Goal: Task Accomplishment & Management: Complete application form

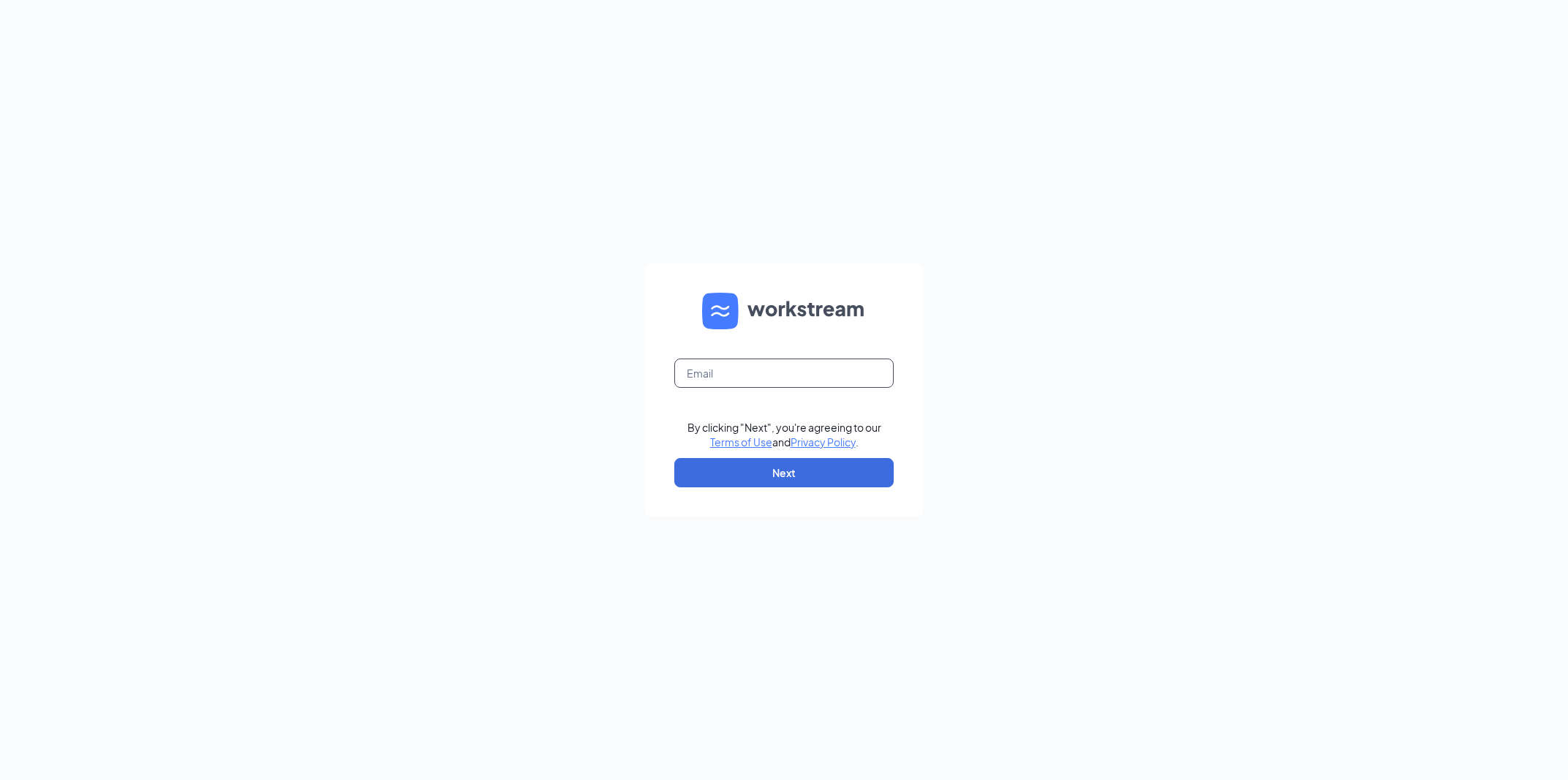
click at [751, 373] on input "text" at bounding box center [784, 373] width 220 height 29
type input "asi123@austinsonic.com"
click at [746, 467] on button "Next" at bounding box center [784, 472] width 220 height 29
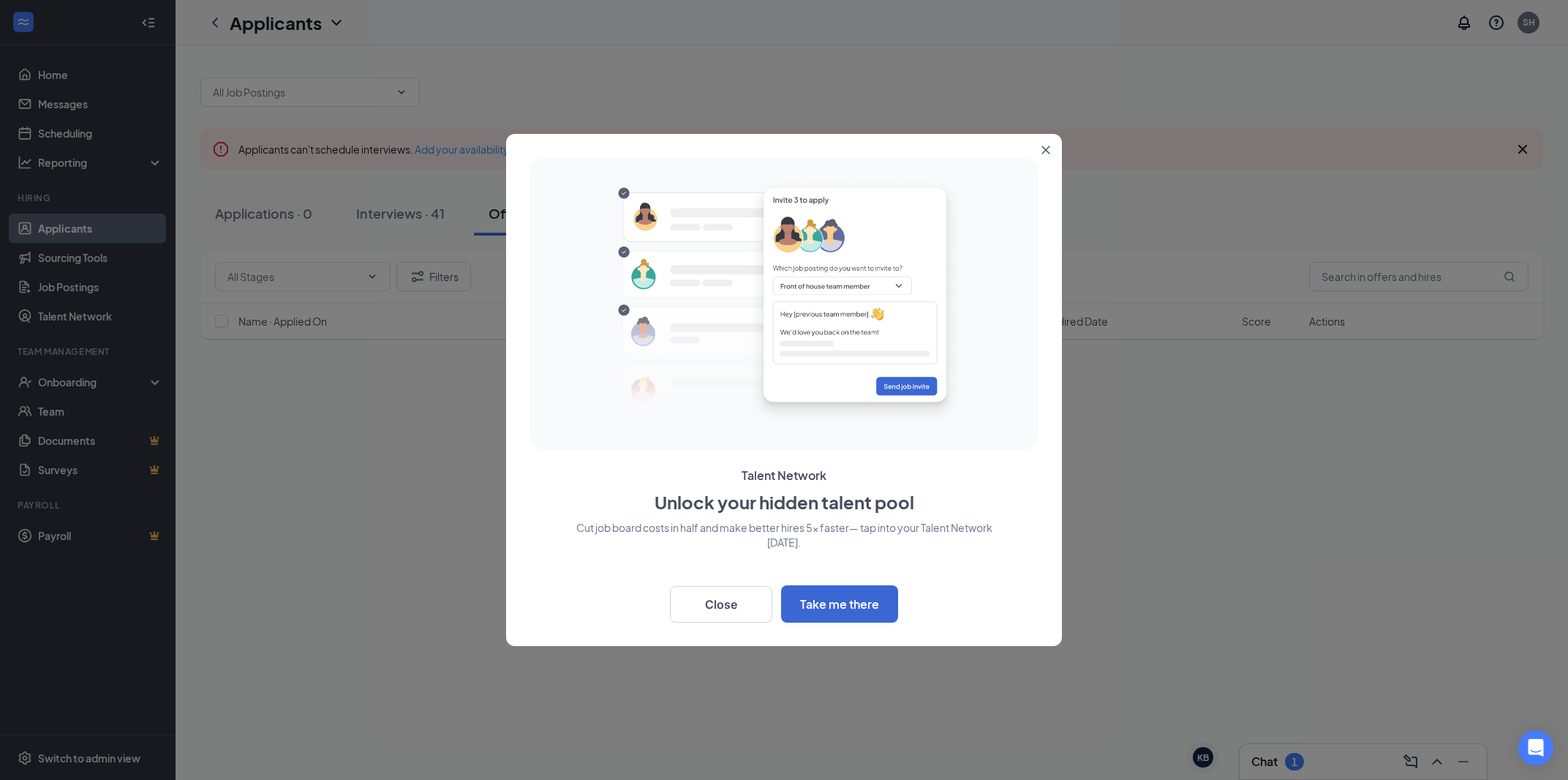
drag, startPoint x: 1042, startPoint y: 147, endPoint x: 246, endPoint y: 252, distance: 802.9
click at [1042, 146] on button "Close" at bounding box center [1048, 147] width 26 height 26
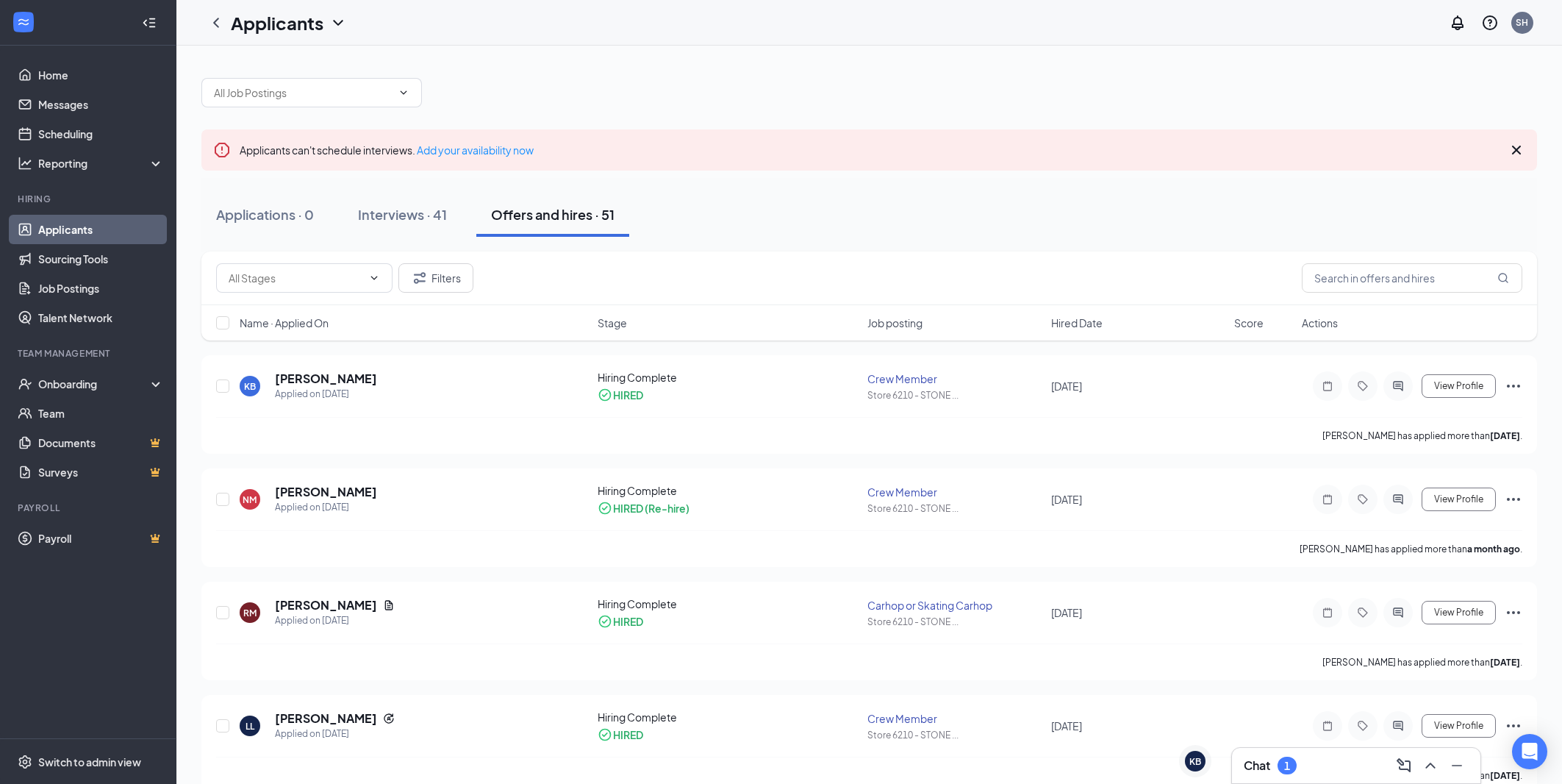
click at [67, 221] on link "Applicants" at bounding box center [101, 229] width 126 height 30
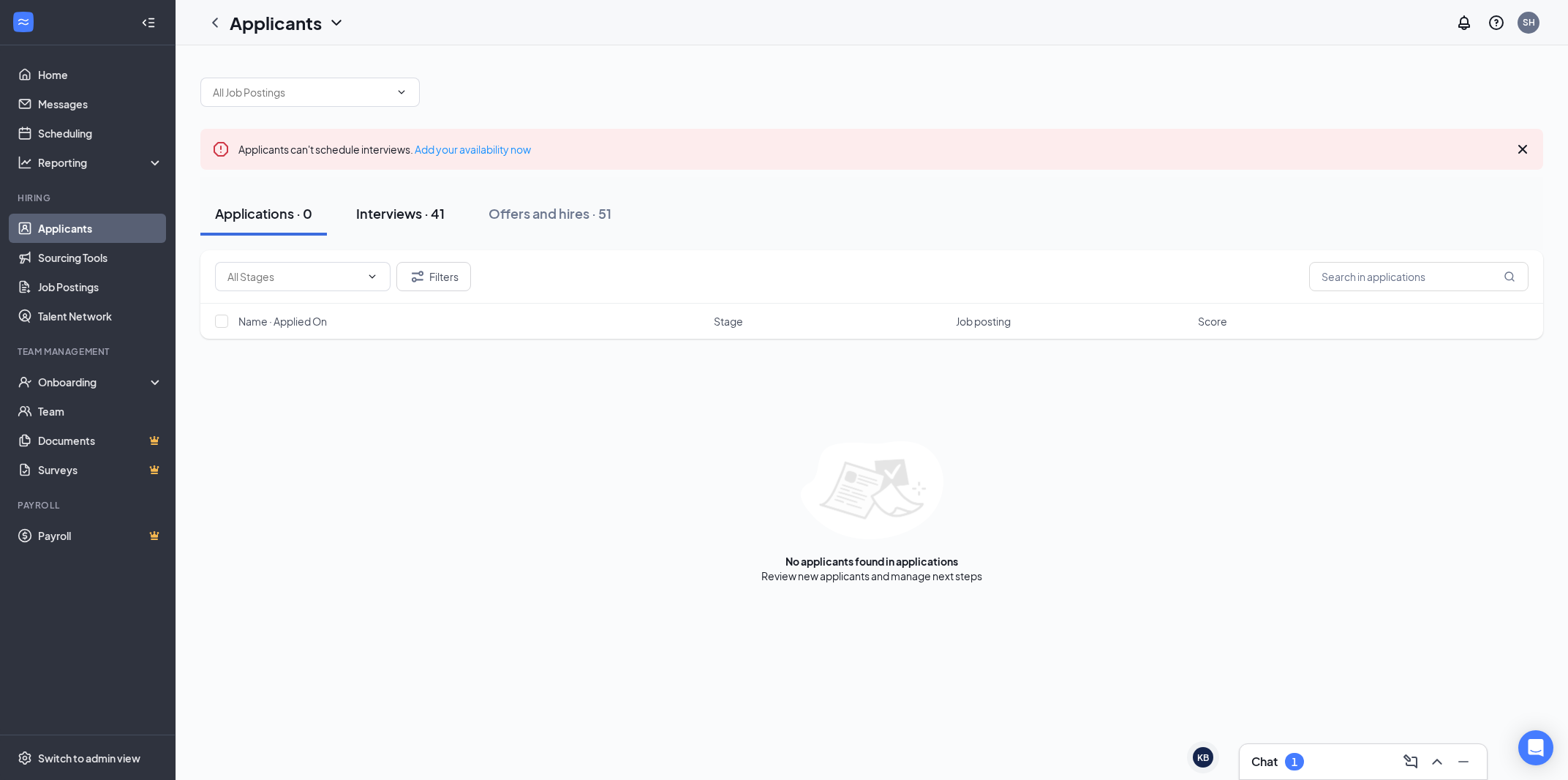
click at [405, 207] on div "Interviews · 41" at bounding box center [400, 213] width 88 height 18
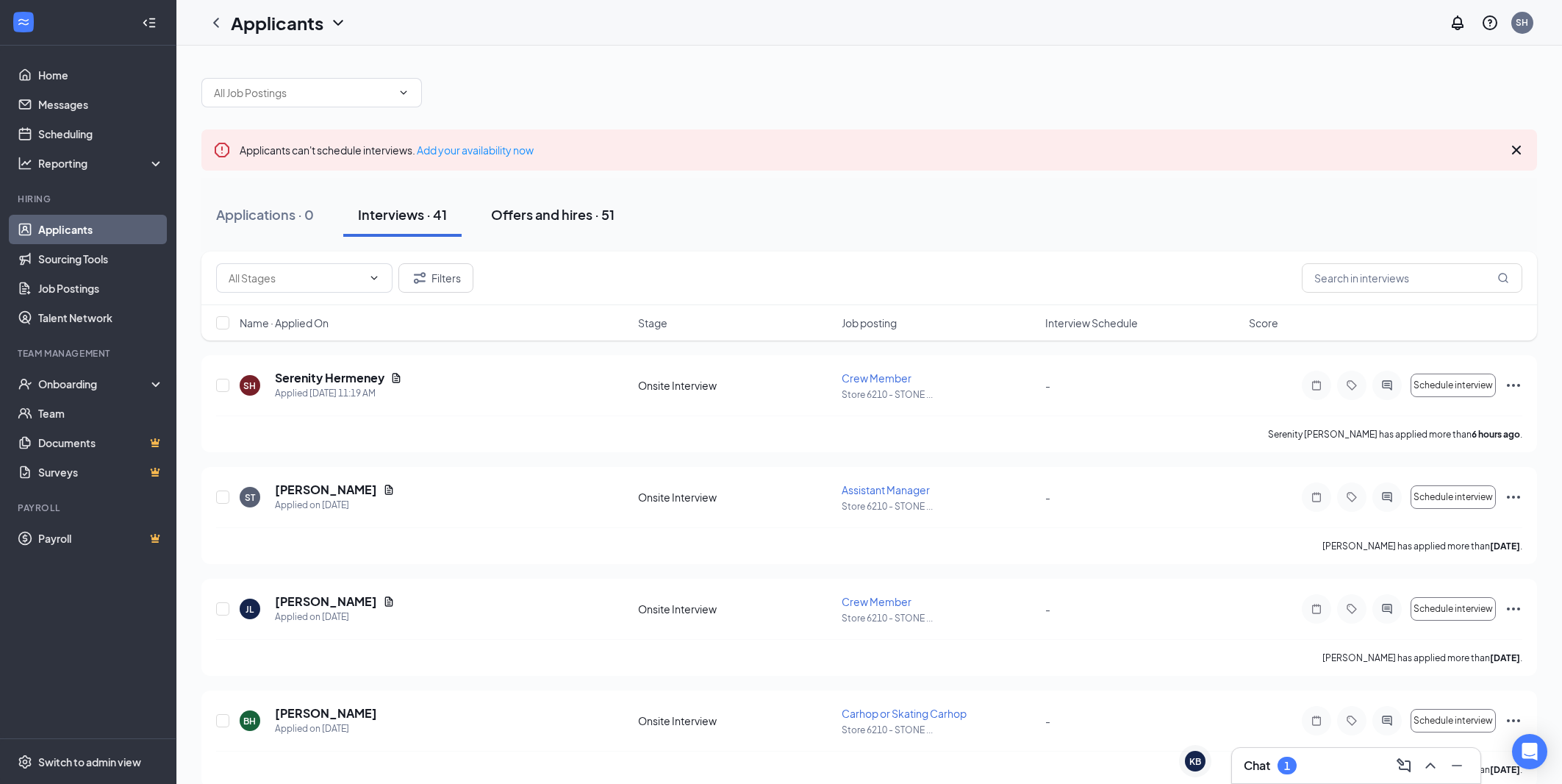
click at [578, 217] on div "Offers and hires · 51" at bounding box center [553, 214] width 124 height 18
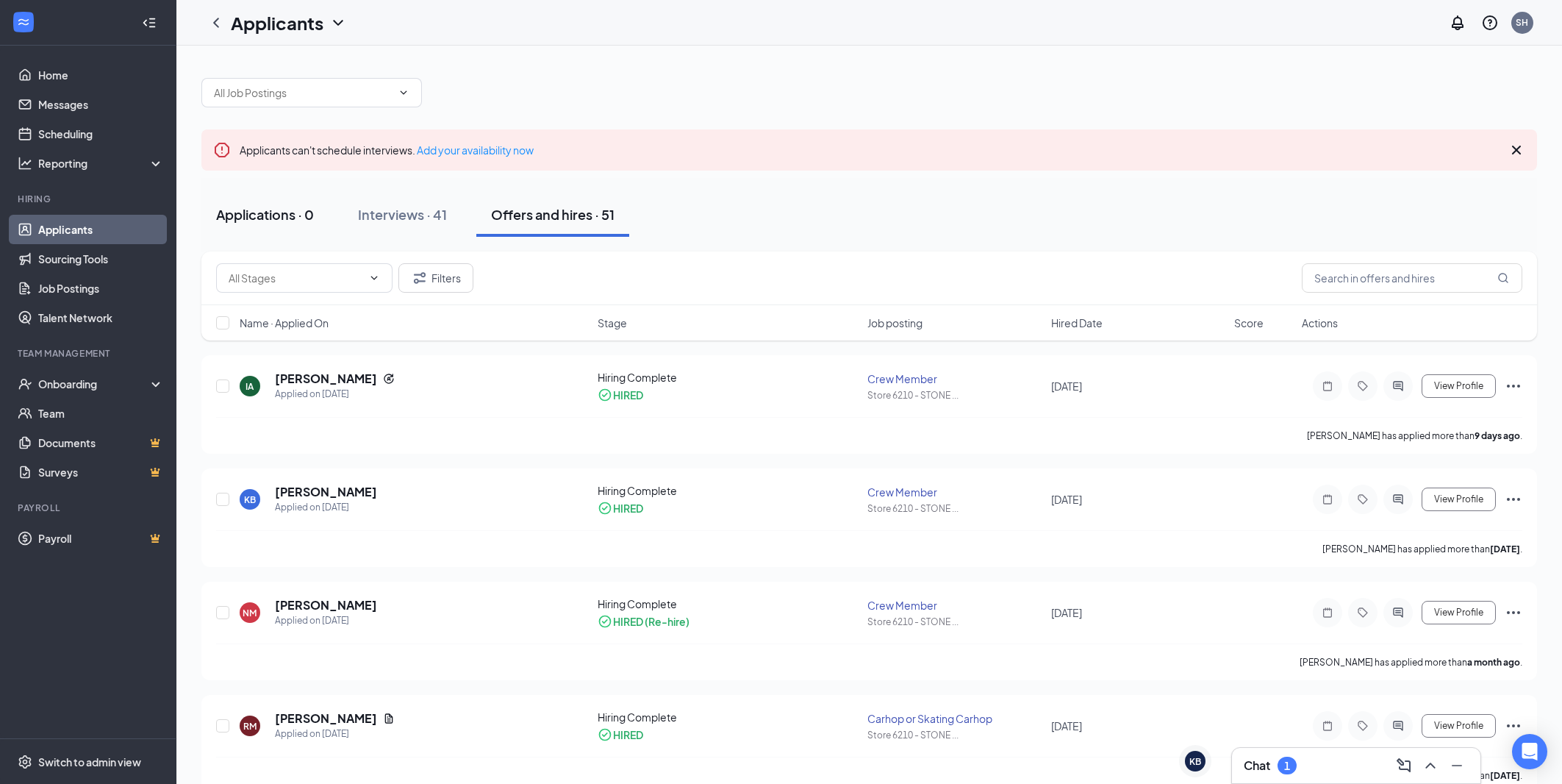
click at [272, 216] on div "Applications · 0" at bounding box center [265, 214] width 98 height 18
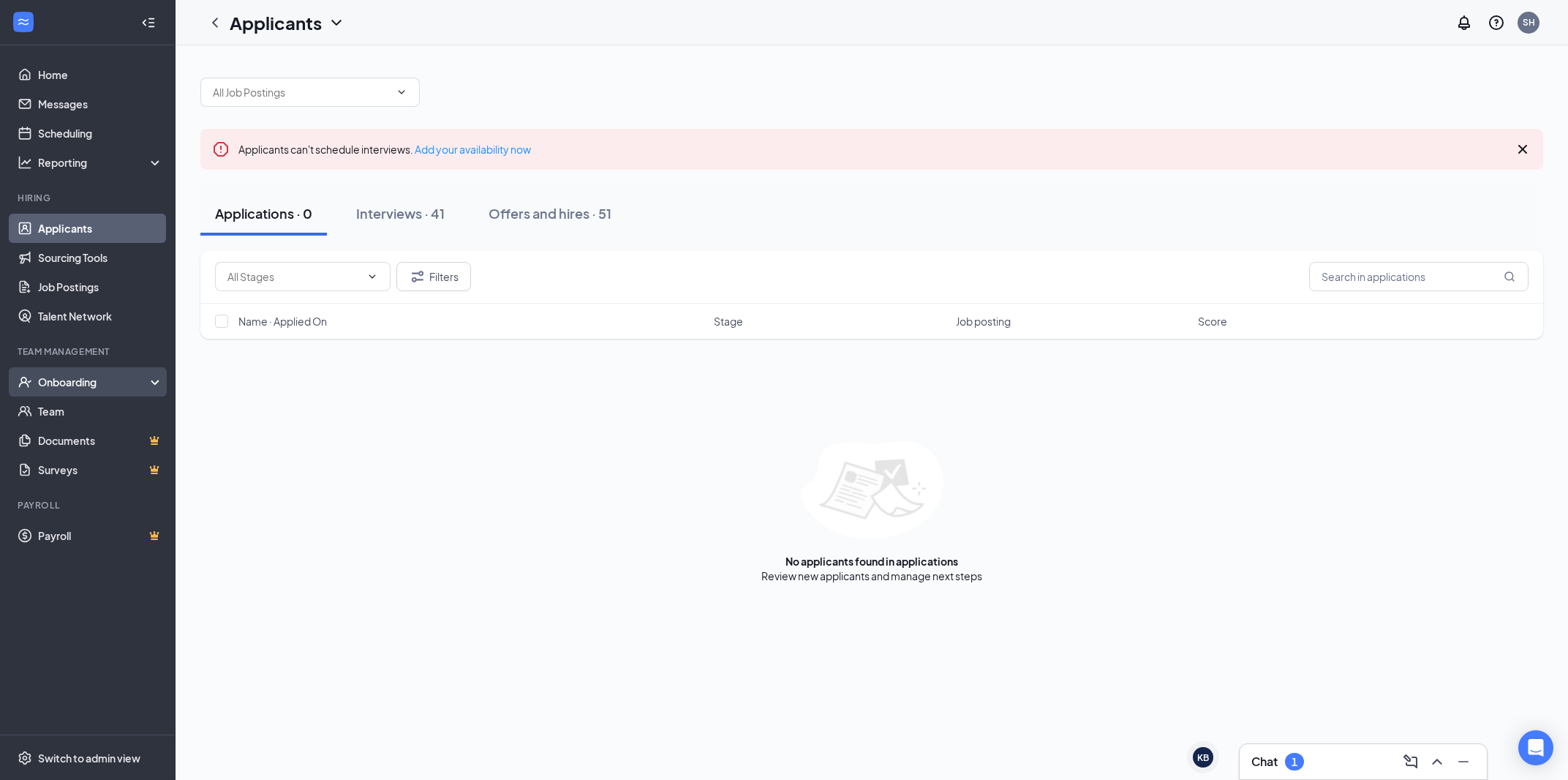
click at [78, 382] on div "Onboarding" at bounding box center [95, 382] width 113 height 14
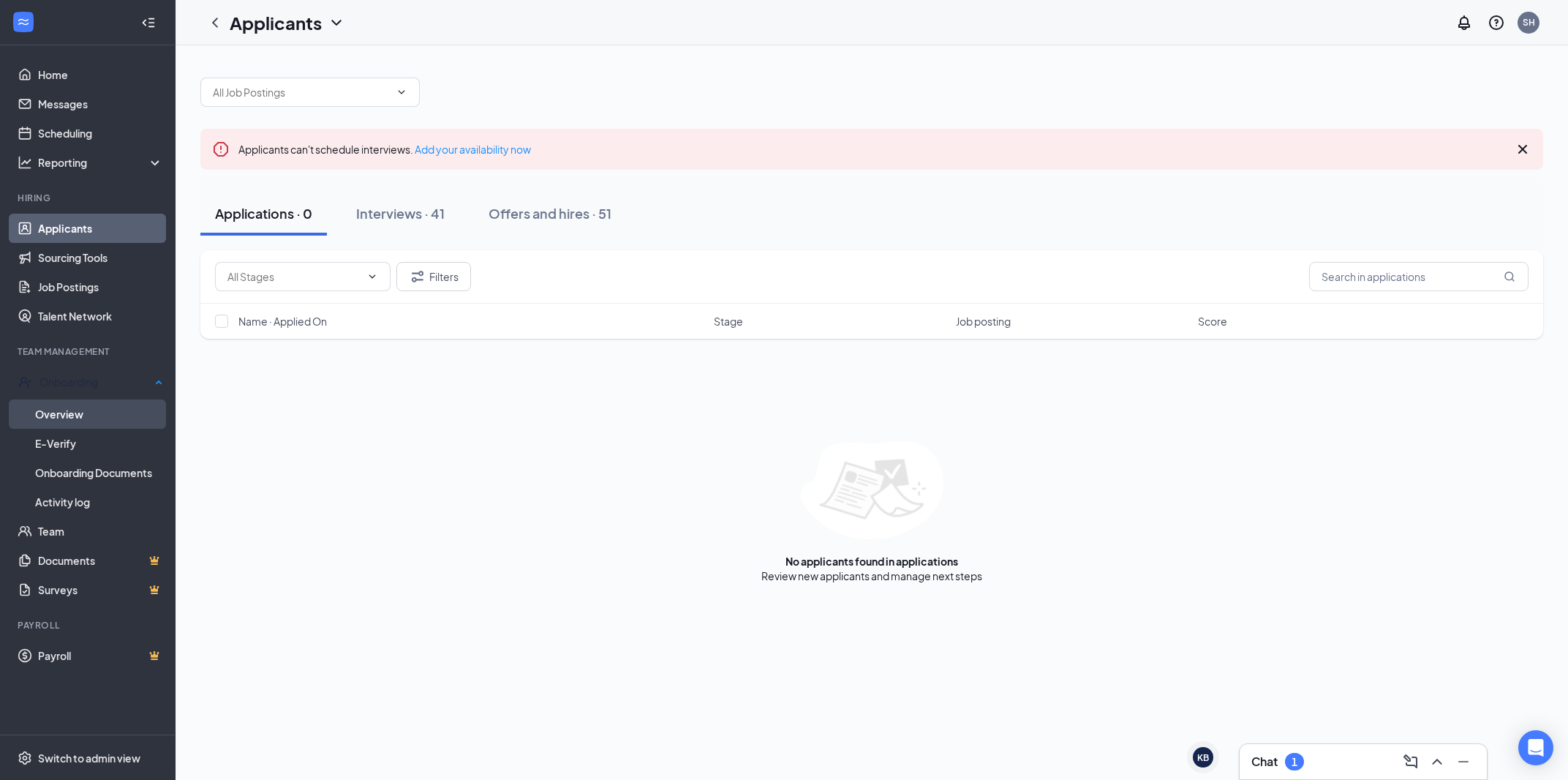
click at [74, 407] on link "Overview" at bounding box center [98, 414] width 128 height 29
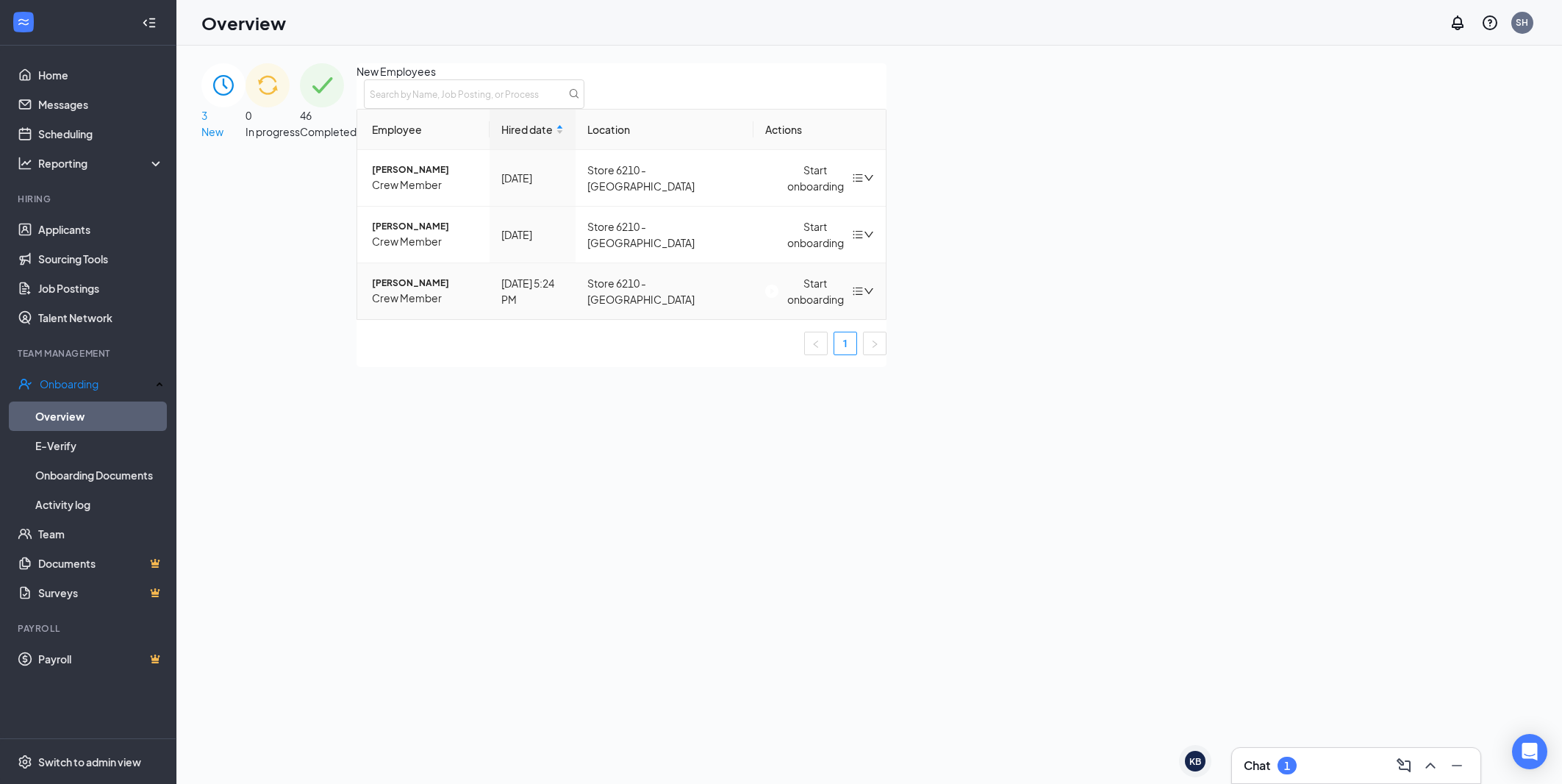
click at [852, 307] on div "Start onboarding" at bounding box center [808, 291] width 87 height 32
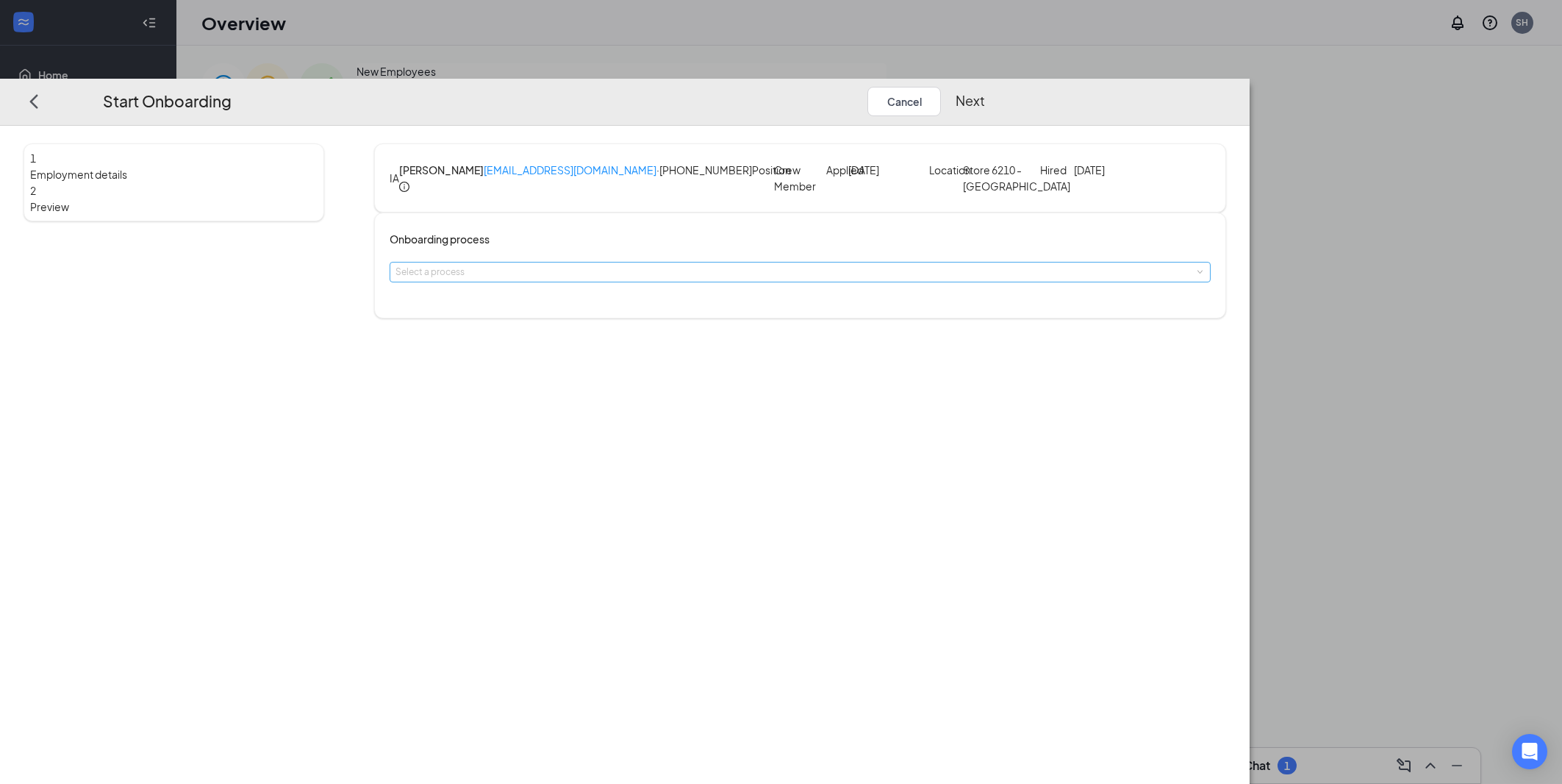
click at [722, 279] on div "Select a process" at bounding box center [797, 272] width 803 height 14
click at [702, 349] on span "$13/hr or more - Approval Needed" at bounding box center [650, 352] width 143 height 11
type input "Aug 26, 2025"
click at [549, 282] on div "$13/hr or more - Approval Needed" at bounding box center [472, 271] width 153 height 19
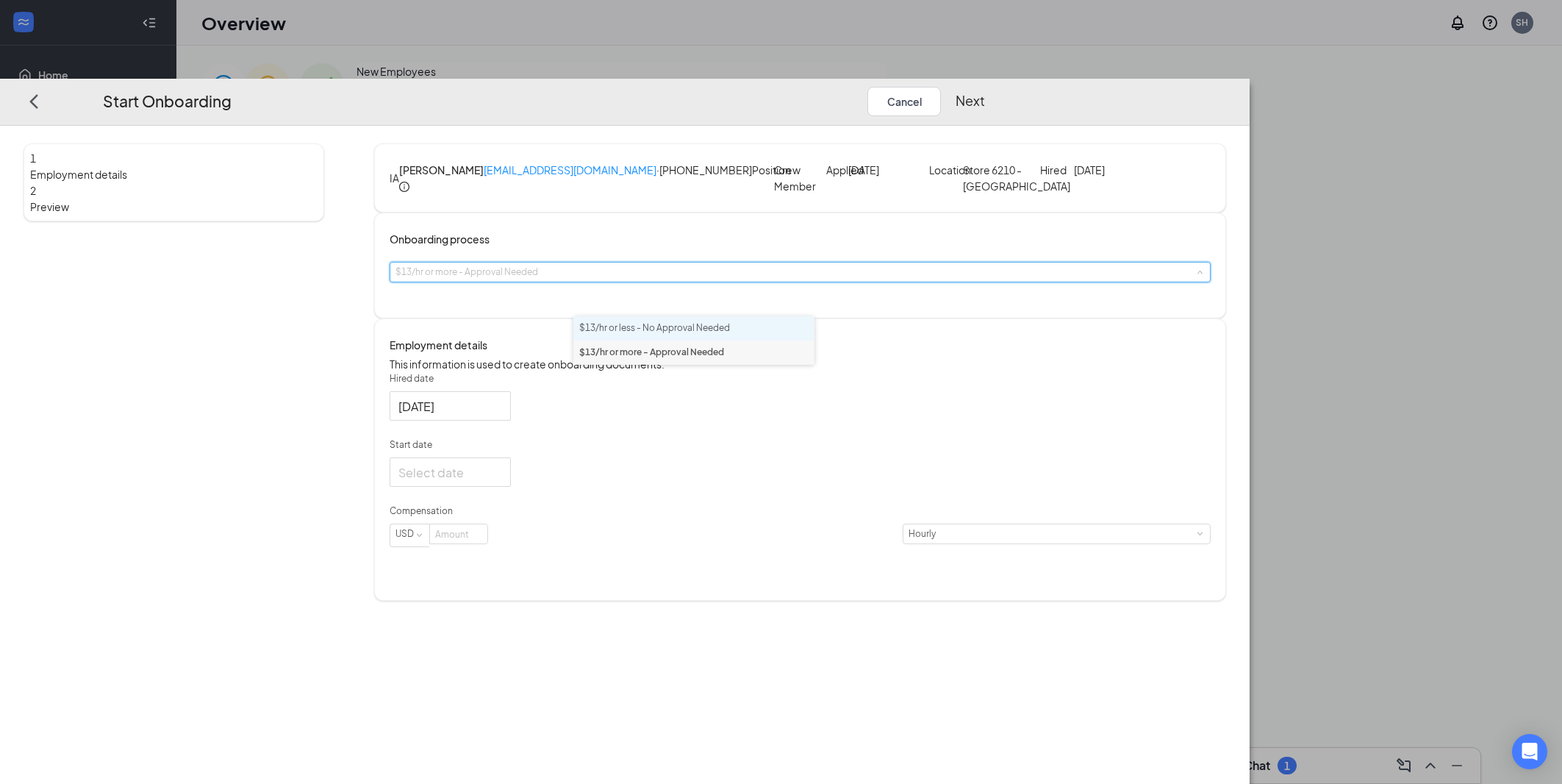
click at [730, 328] on span "$13/hr or less - No Approval Needed" at bounding box center [655, 328] width 151 height 11
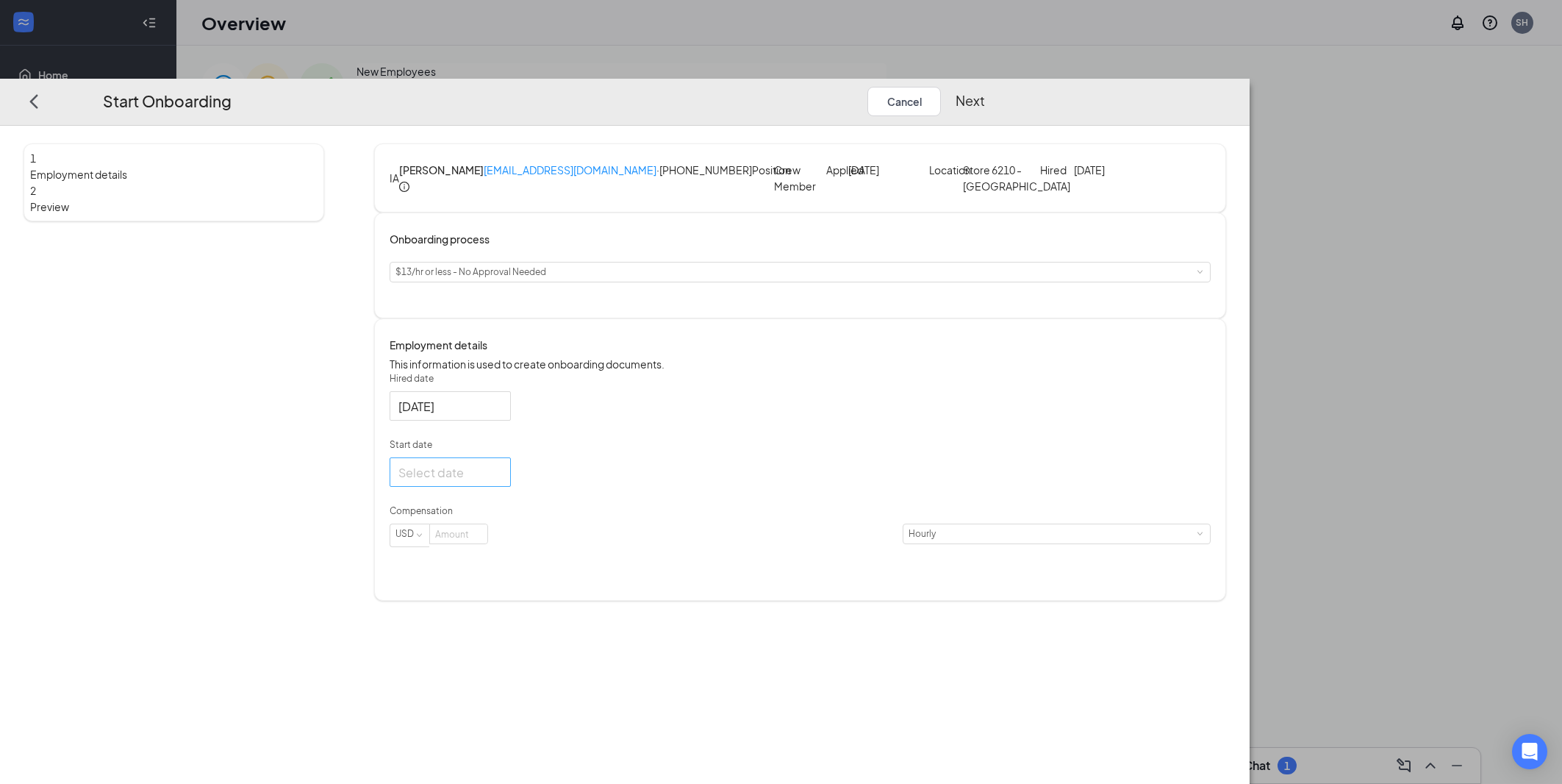
click at [502, 480] on div at bounding box center [450, 471] width 103 height 18
type input "Aug 1, 2025"
click at [553, 568] on div "1" at bounding box center [544, 559] width 18 height 18
click at [511, 487] on div "Aug 1, 2025" at bounding box center [450, 471] width 121 height 30
type input "Aug 26, 2025"
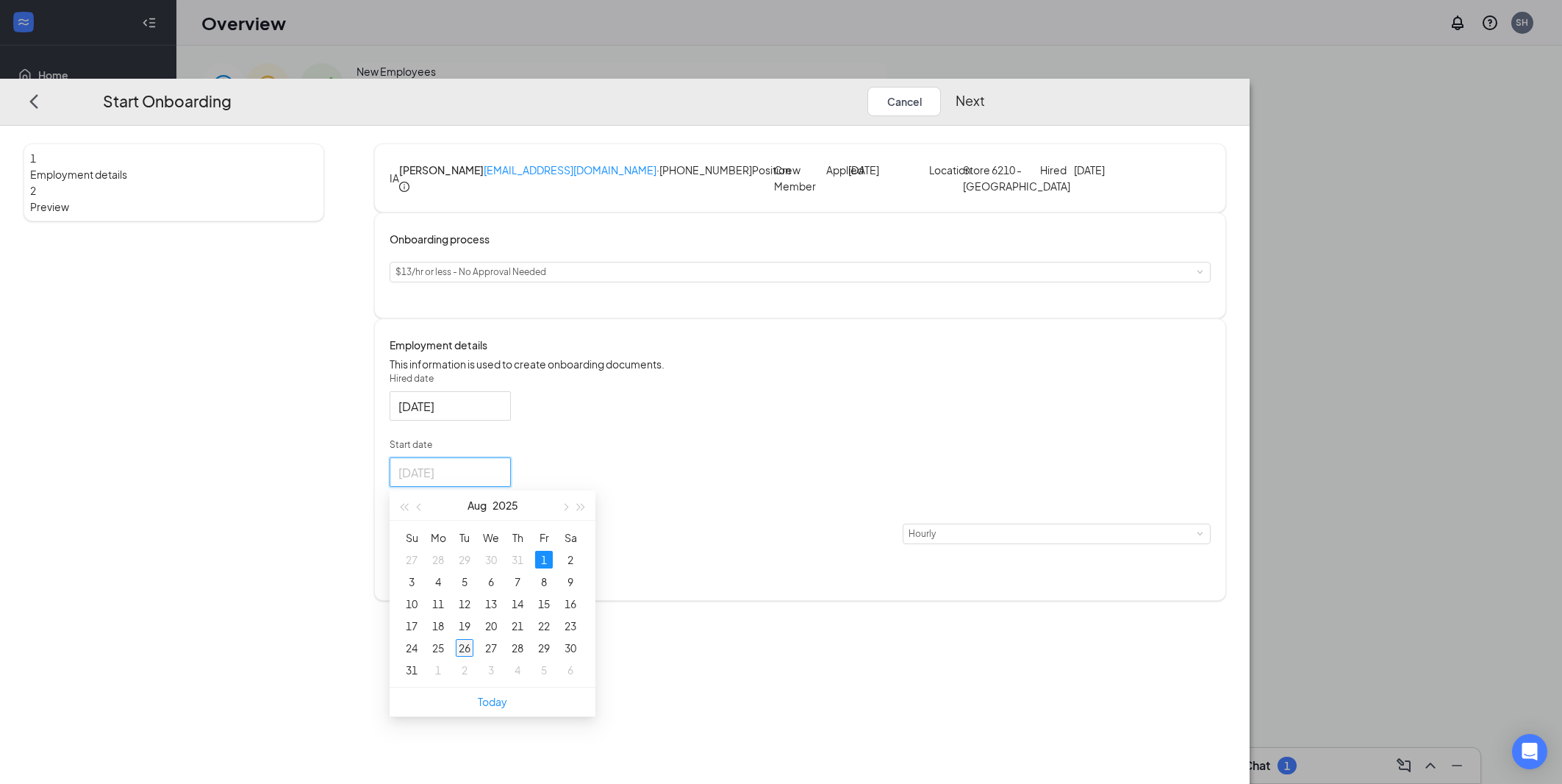
click at [473, 656] on div "26" at bounding box center [464, 647] width 18 height 18
click at [488, 543] on input at bounding box center [459, 533] width 57 height 19
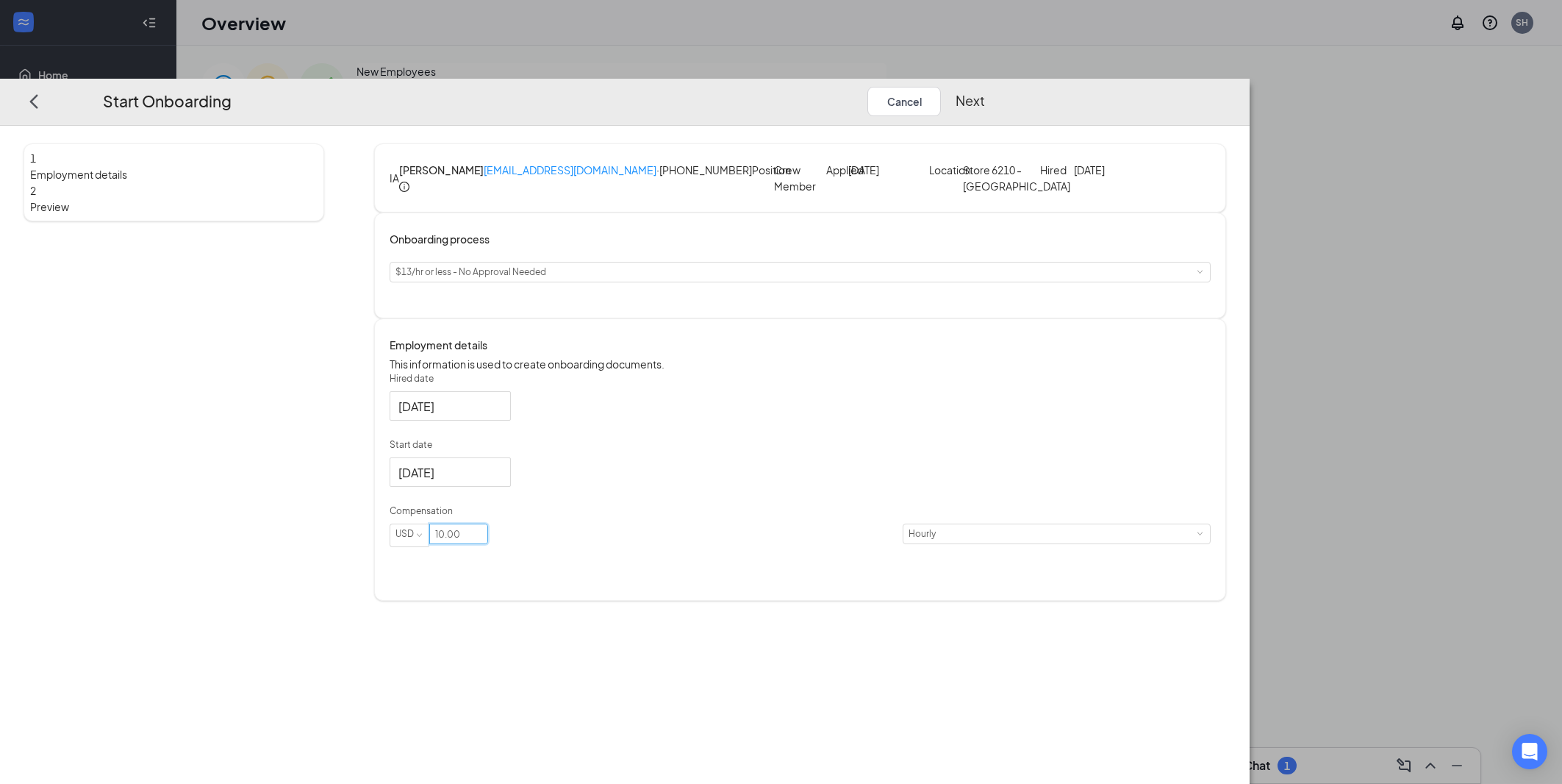
type input "10"
click at [985, 86] on button "Next" at bounding box center [970, 101] width 30 height 30
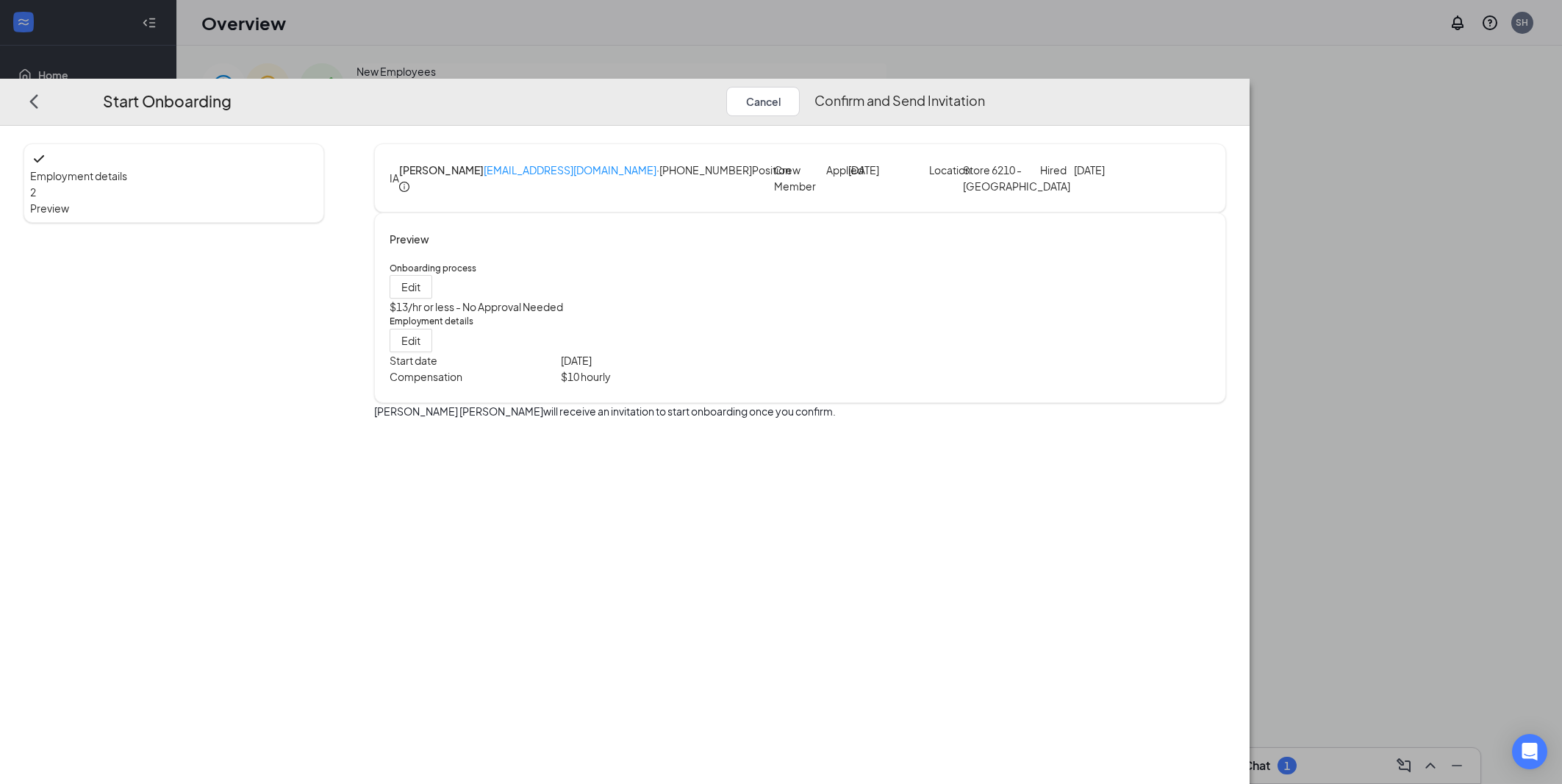
click at [985, 86] on button "Confirm and Send Invitation" at bounding box center [900, 101] width 171 height 30
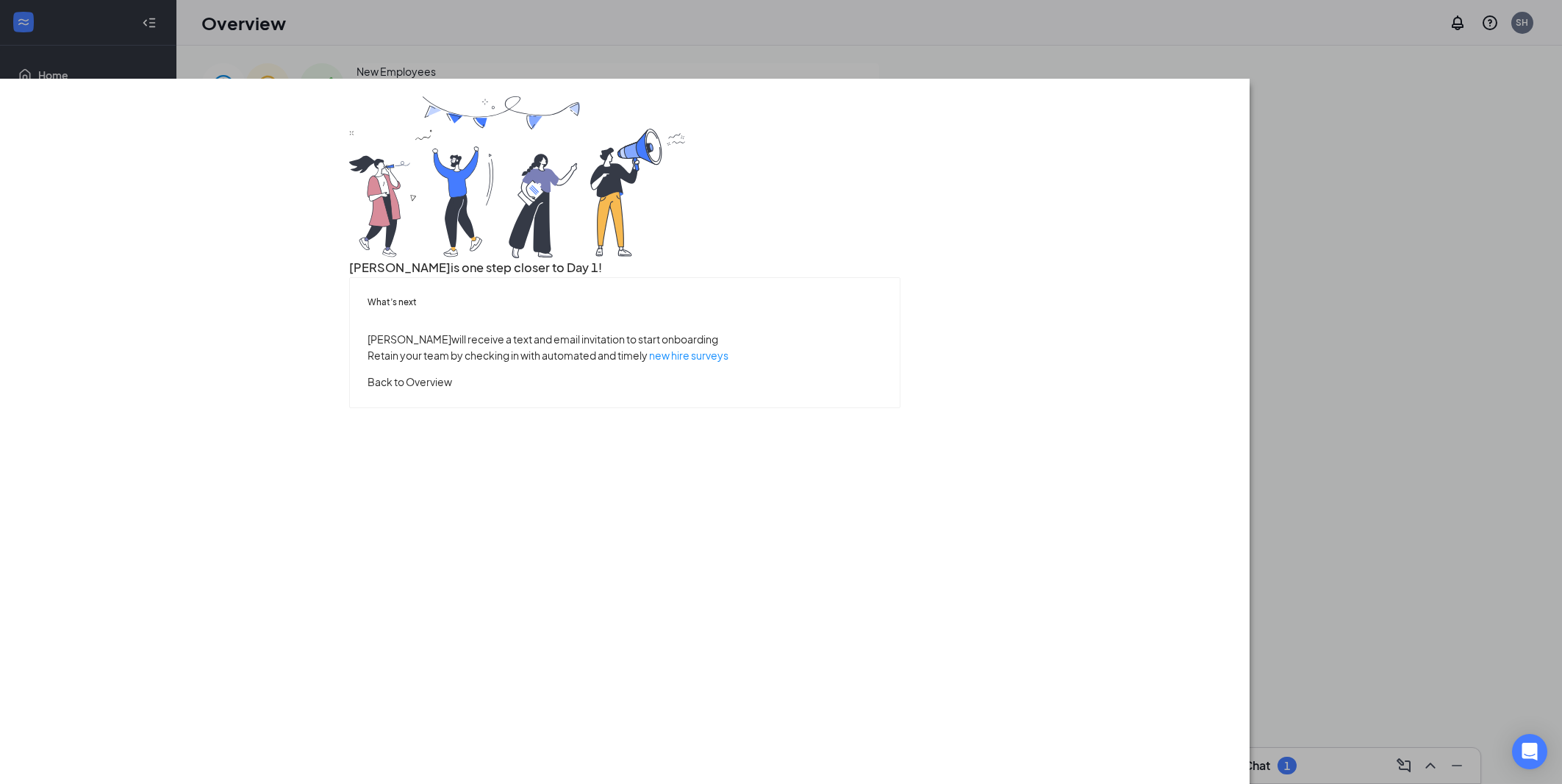
click at [452, 390] on button "Back to Overview" at bounding box center [410, 382] width 84 height 16
